Goal: Task Accomplishment & Management: Complete application form

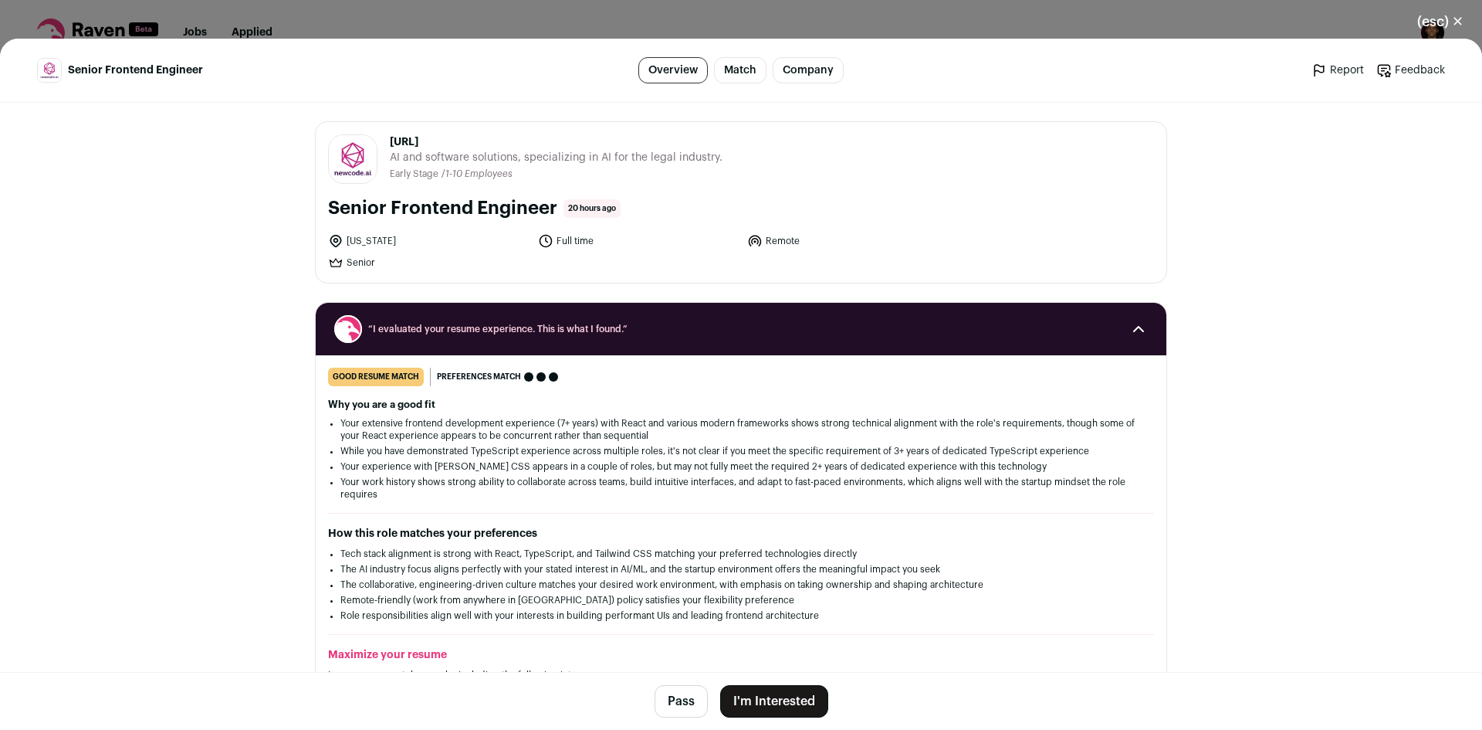
click at [797, 703] on button "I'm Interested" at bounding box center [774, 701] width 108 height 32
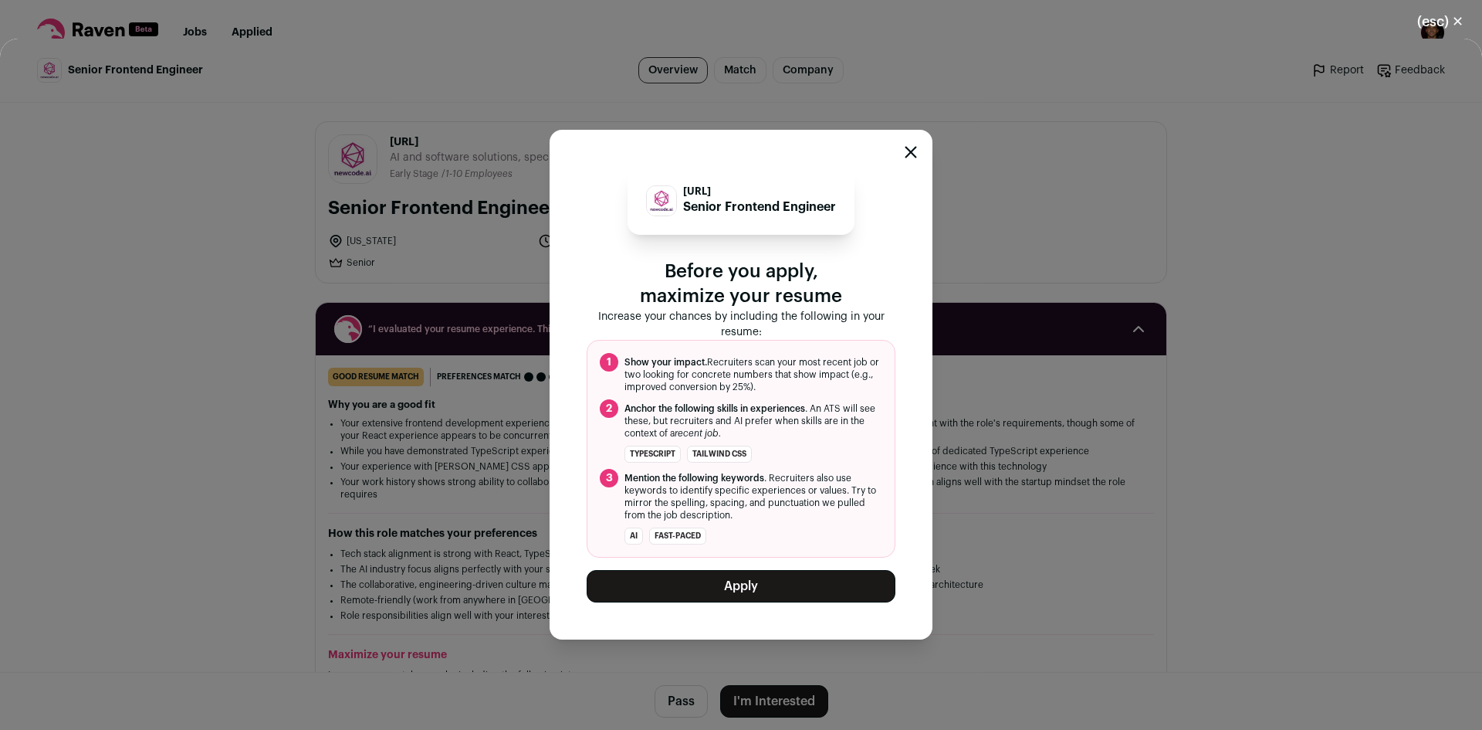
click at [756, 588] on button "Apply" at bounding box center [741, 586] width 309 height 32
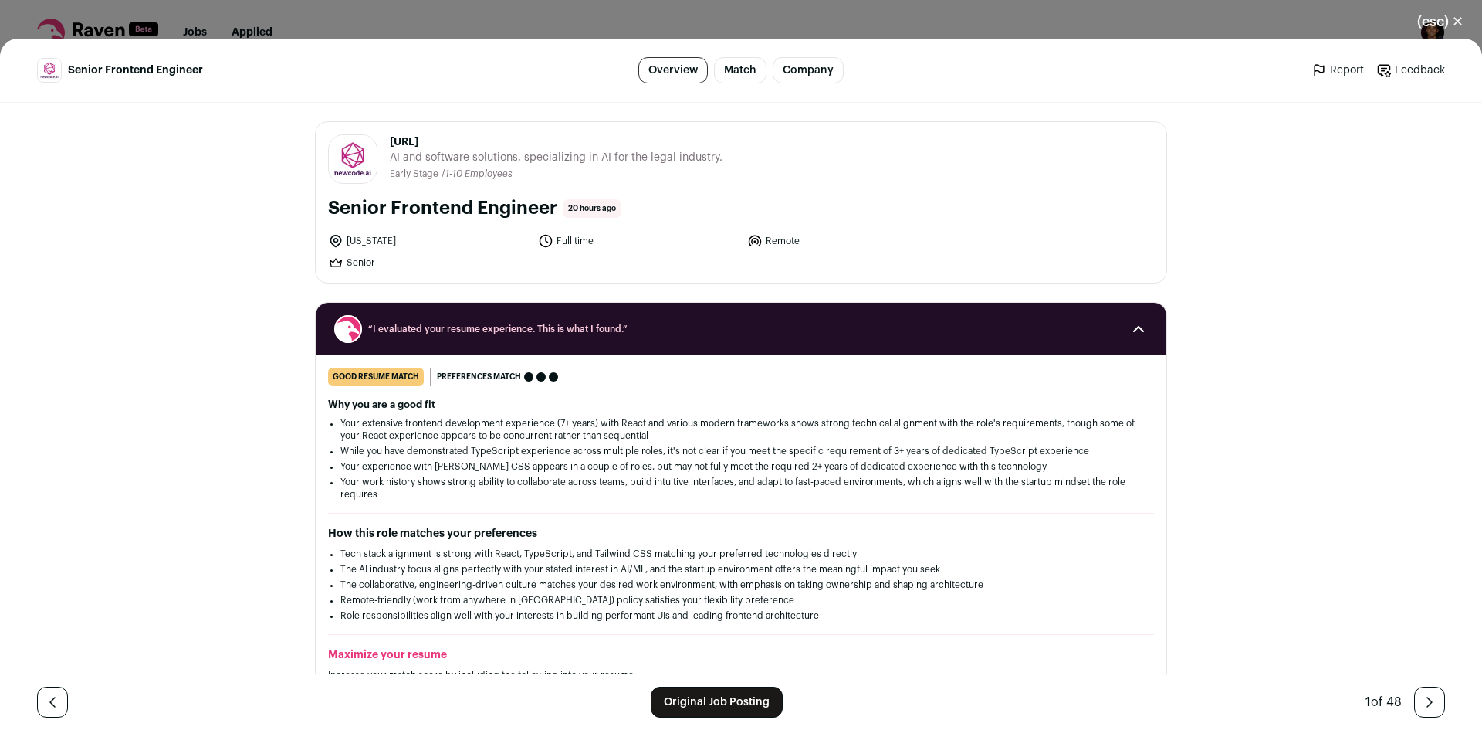
click at [697, 699] on link "Original Job Posting" at bounding box center [717, 701] width 132 height 31
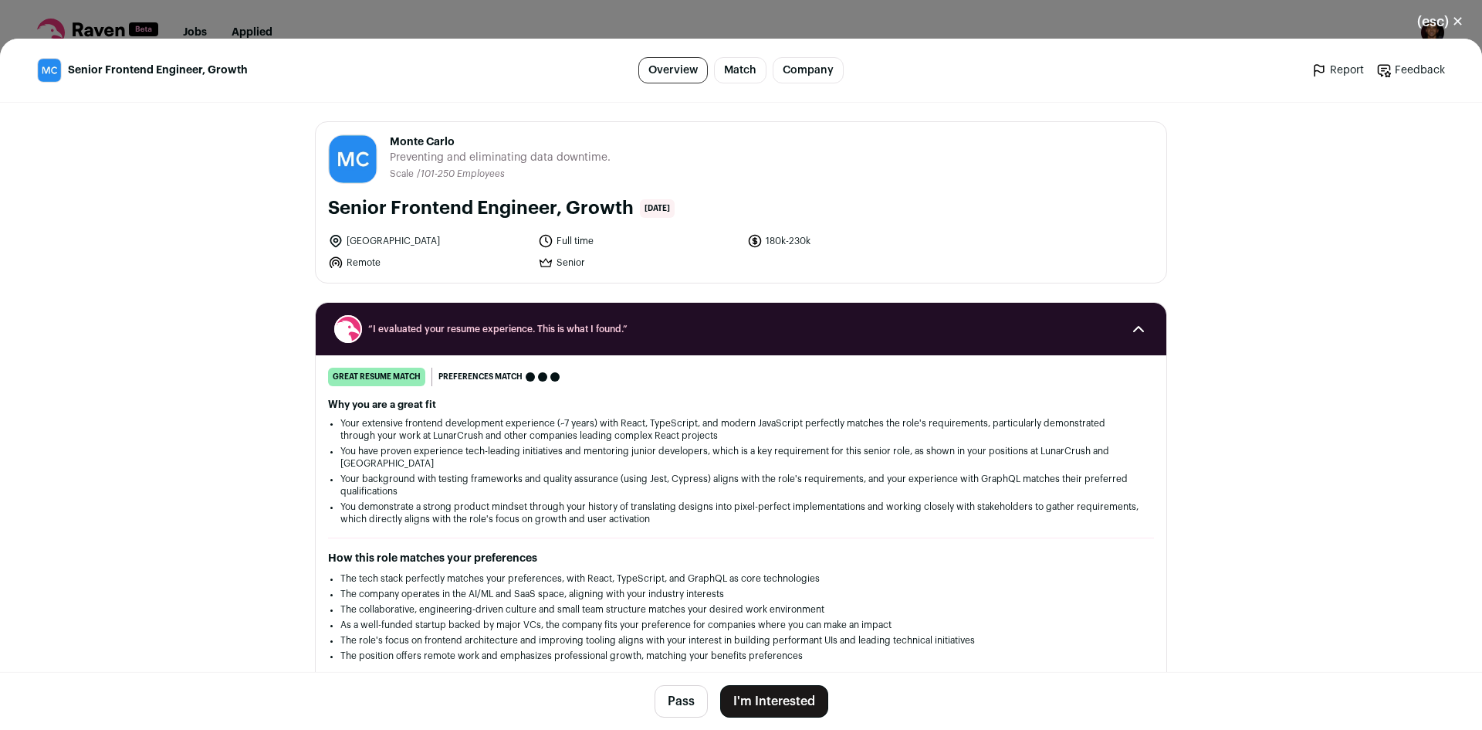
click at [777, 706] on button "I'm Interested" at bounding box center [774, 701] width 108 height 32
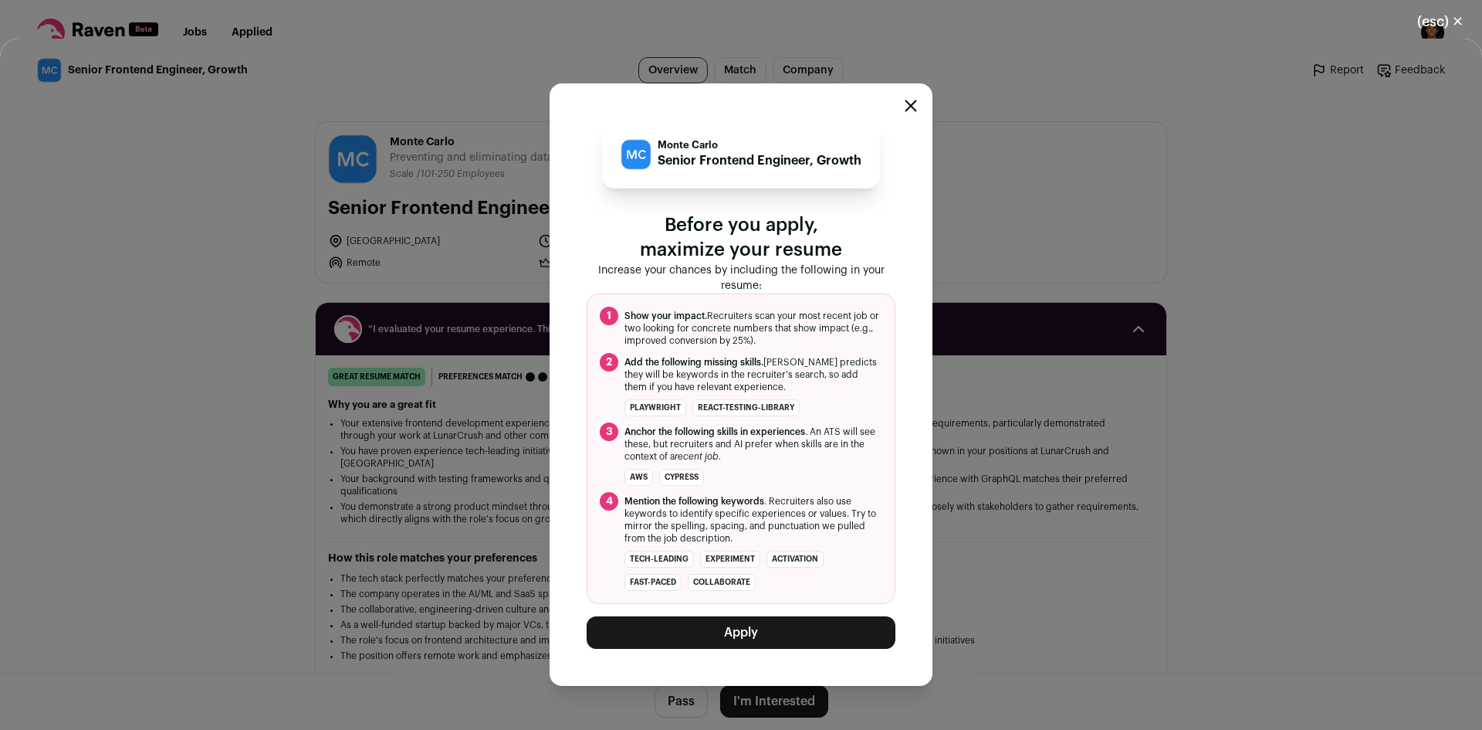
click at [745, 630] on button "Apply" at bounding box center [741, 632] width 309 height 32
